Goal: Find specific page/section: Find specific page/section

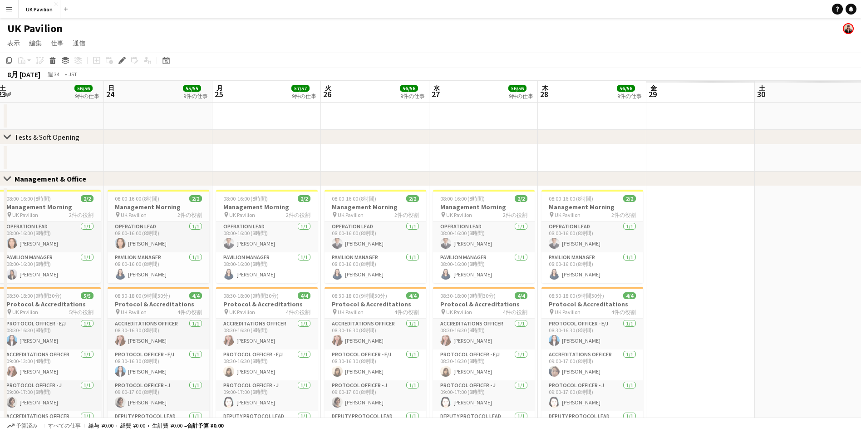
scroll to position [0, 243]
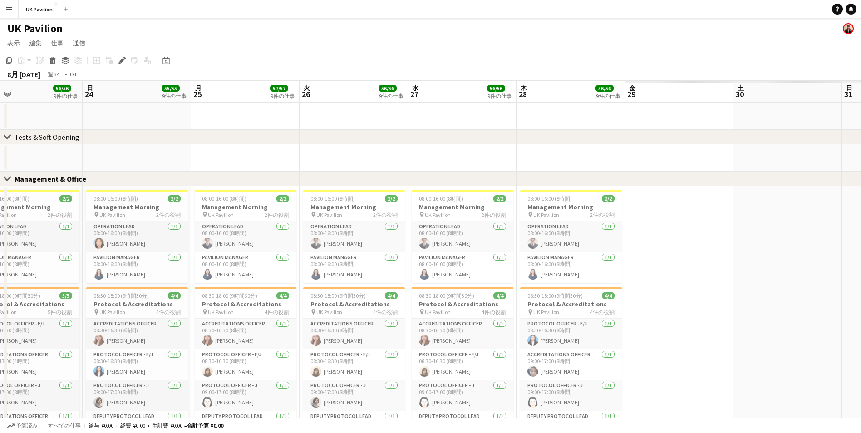
drag, startPoint x: 568, startPoint y: 90, endPoint x: -20, endPoint y: 108, distance: 587.6
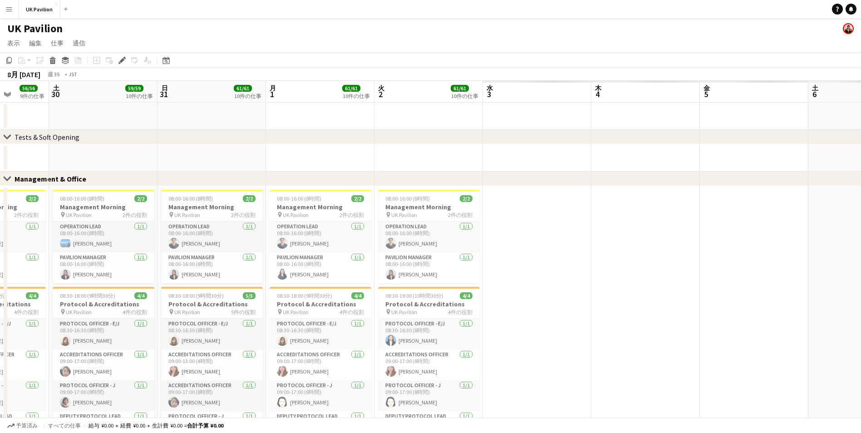
drag, startPoint x: 650, startPoint y: 94, endPoint x: 182, endPoint y: 124, distance: 468.1
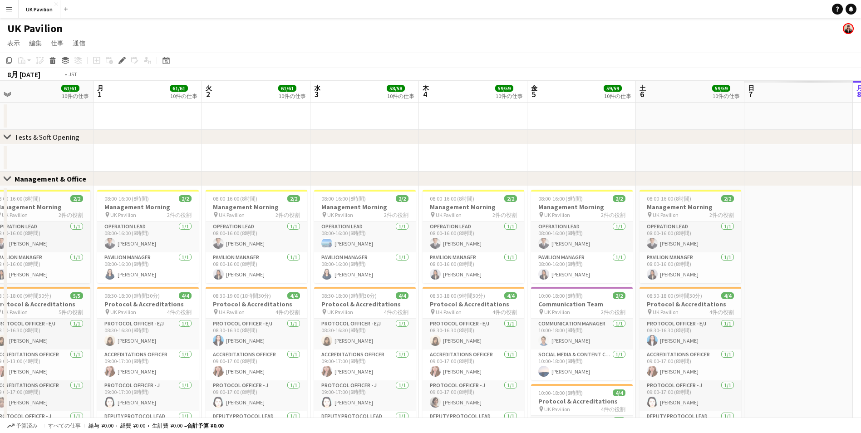
drag, startPoint x: 426, startPoint y: 117, endPoint x: 212, endPoint y: 126, distance: 213.5
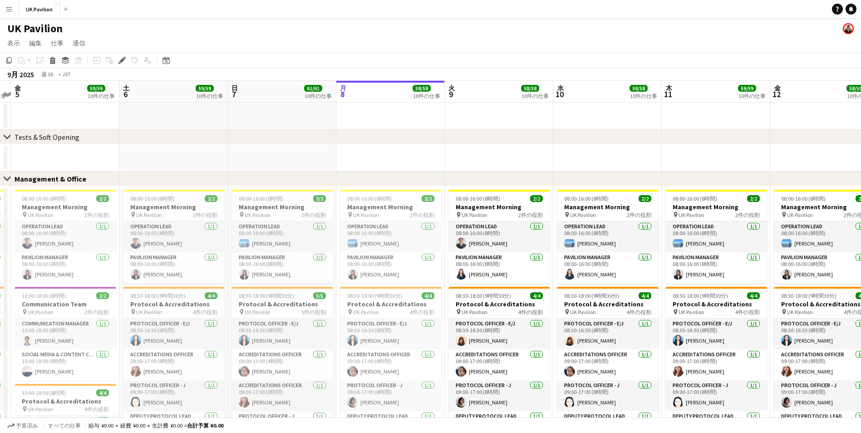
drag, startPoint x: 598, startPoint y: 97, endPoint x: 361, endPoint y: 118, distance: 237.4
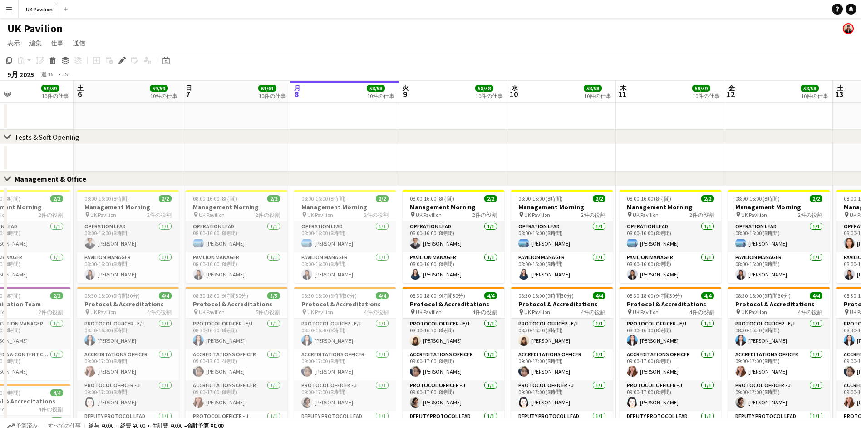
scroll to position [0, 261]
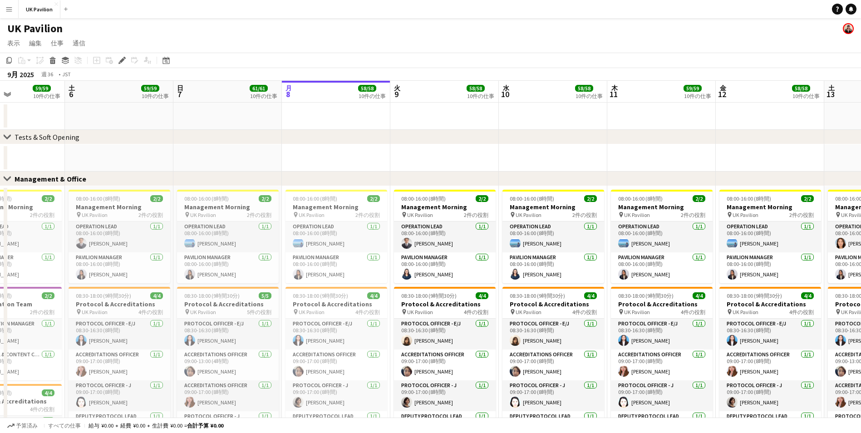
drag, startPoint x: 485, startPoint y: 97, endPoint x: 430, endPoint y: 98, distance: 54.9
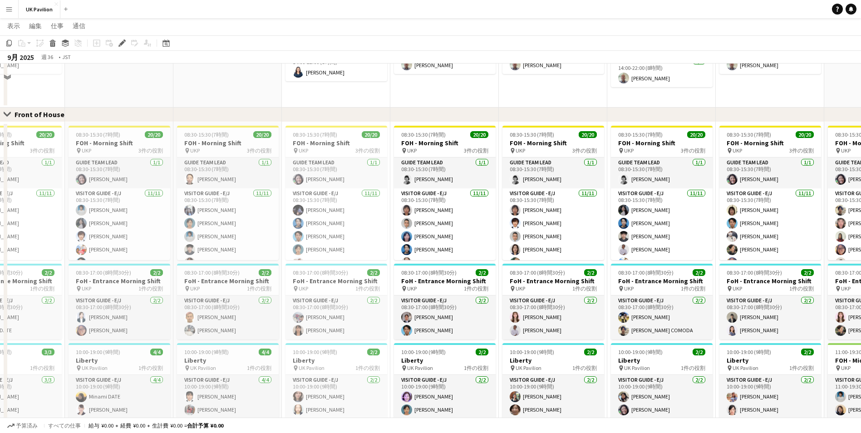
scroll to position [545, 0]
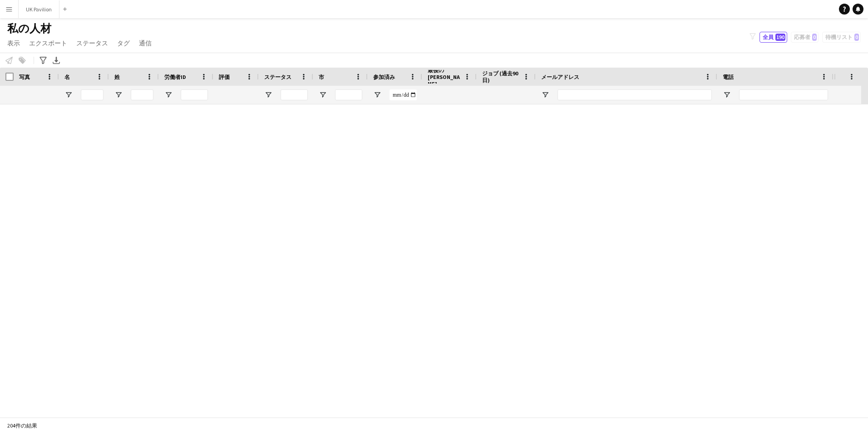
scroll to position [4198, 0]
